Goal: Complete application form: Complete application form

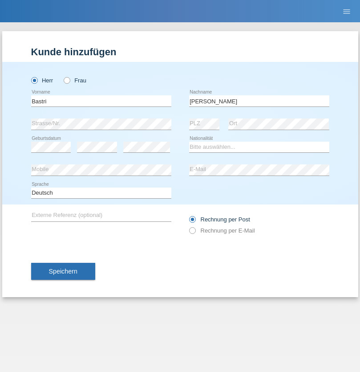
type input "Ajdari"
select select "MK"
select select "C"
select select "01"
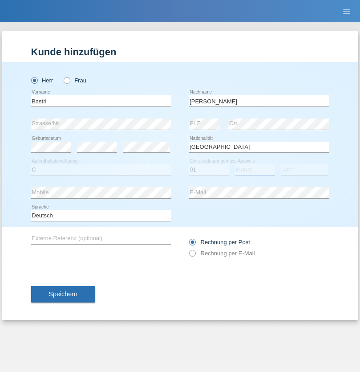
select select "02"
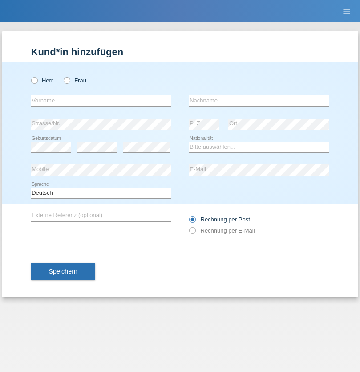
radio input "true"
click at [101, 101] on input "text" at bounding box center [101, 100] width 140 height 11
type input "Serigne"
click at [259, 101] on input "text" at bounding box center [259, 100] width 140 height 11
type input "Diop"
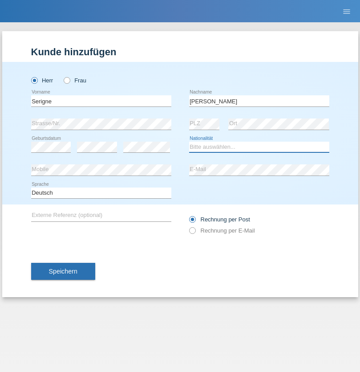
select select "IT"
select select "C"
select select "01"
select select "02"
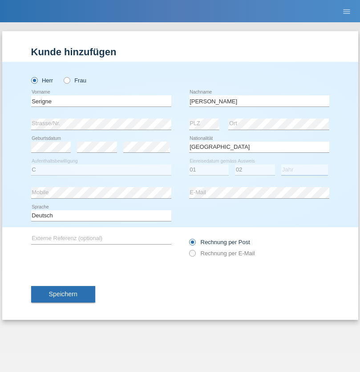
select select "1978"
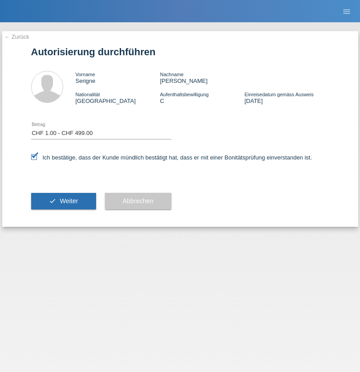
select select "1"
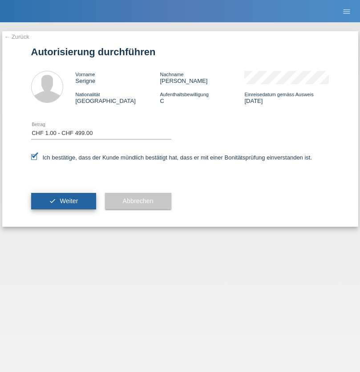
click at [63, 201] on span "Weiter" at bounding box center [69, 200] width 18 height 7
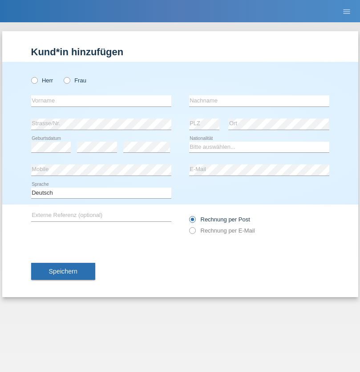
radio input "true"
click at [101, 101] on input "text" at bounding box center [101, 100] width 140 height 11
type input "Mili"
click at [259, 101] on input "text" at bounding box center [259, 100] width 140 height 11
type input "Idrizaj"
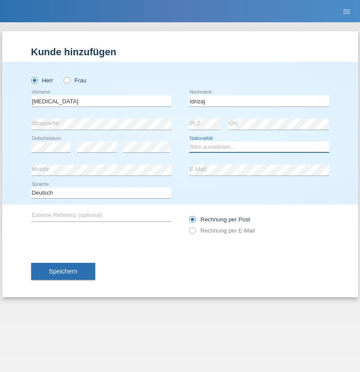
select select "XK"
select select "C"
select select "30"
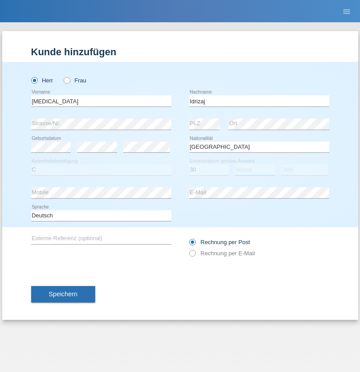
select select "06"
select select "2005"
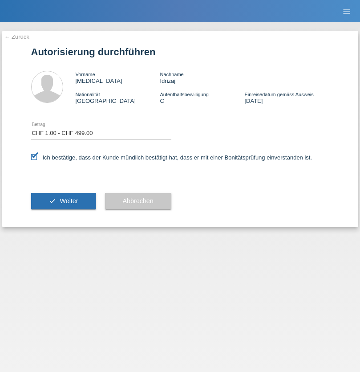
select select "1"
click at [63, 201] on span "Weiter" at bounding box center [69, 200] width 18 height 7
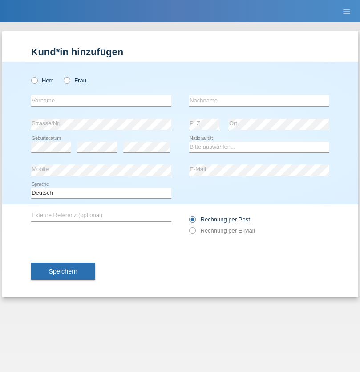
radio input "true"
click at [101, 101] on input "text" at bounding box center [101, 100] width 140 height 11
type input "Luca"
click at [259, 101] on input "text" at bounding box center [259, 100] width 140 height 11
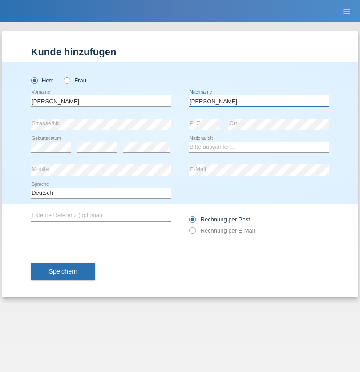
type input "Meier"
select select "CH"
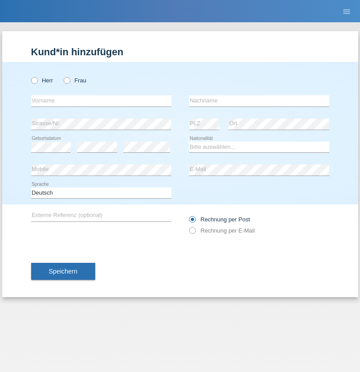
radio input "true"
click at [101, 101] on input "text" at bounding box center [101, 100] width 140 height 11
type input "Alban"
click at [259, 101] on input "text" at bounding box center [259, 100] width 140 height 11
type input "Selmonaj"
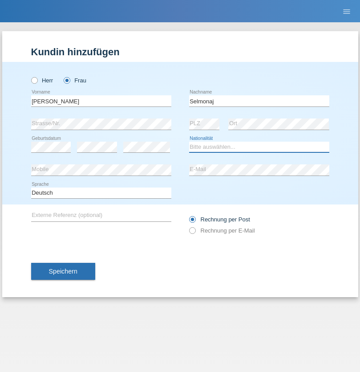
select select "CH"
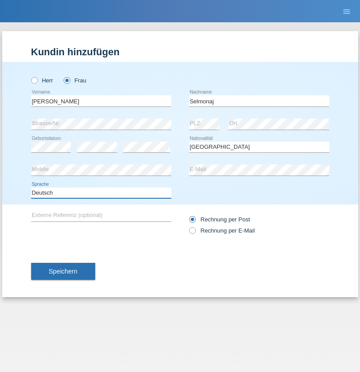
select select "en"
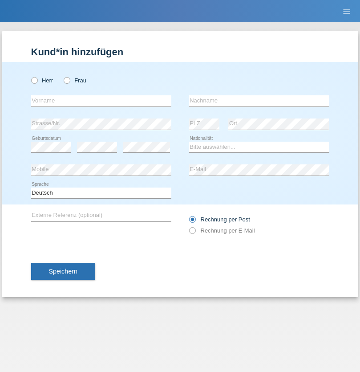
radio input "true"
click at [101, 101] on input "text" at bounding box center [101, 100] width 140 height 11
type input "[PERSON_NAME]"
click at [259, 101] on input "text" at bounding box center [259, 100] width 140 height 11
type input "Mehlhorn"
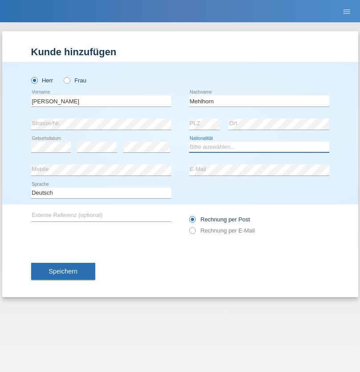
select select "CH"
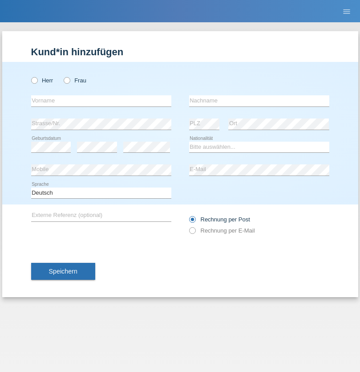
radio input "true"
click at [101, 101] on input "text" at bounding box center [101, 100] width 140 height 11
type input "Cristina"
click at [259, 101] on input "text" at bounding box center [259, 100] width 140 height 11
type input "Papuc"
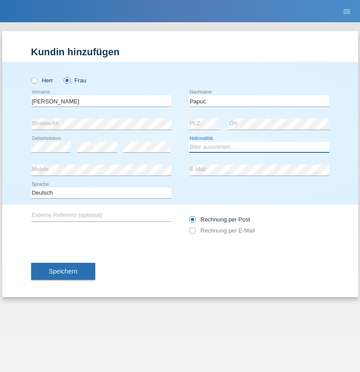
select select "RO"
select select "C"
select select "30"
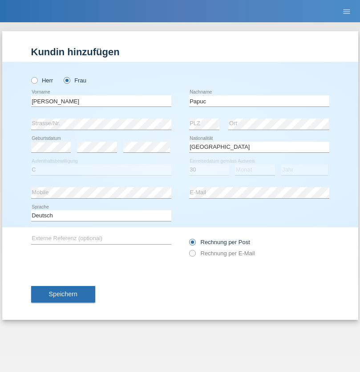
select select "07"
select select "2019"
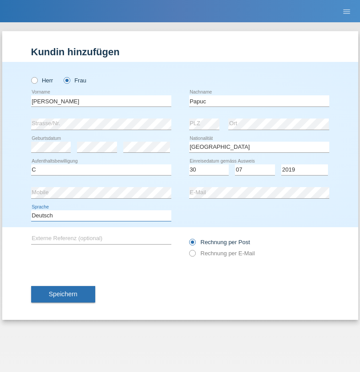
select select "en"
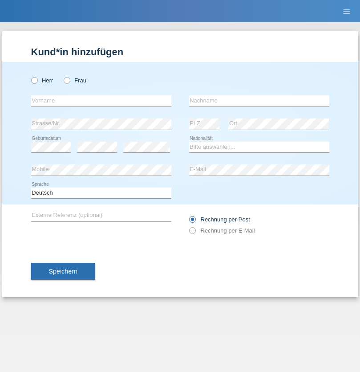
radio input "true"
click at [101, 101] on input "text" at bounding box center [101, 100] width 140 height 11
type input "Dikbaş"
click at [259, 101] on input "text" at bounding box center [259, 100] width 140 height 11
type input "Nuray"
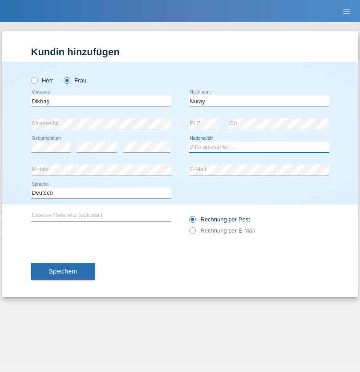
select select "TR"
select select "C"
select select "09"
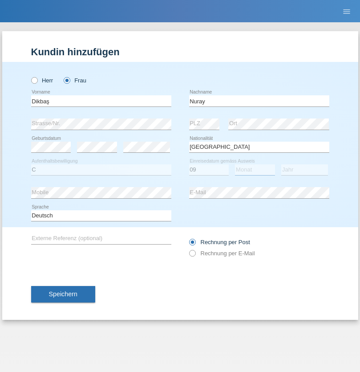
select select "11"
select select "1994"
